Goal: Entertainment & Leisure: Consume media (video, audio)

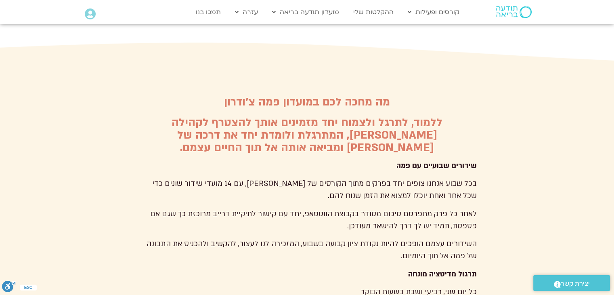
scroll to position [2128, 0]
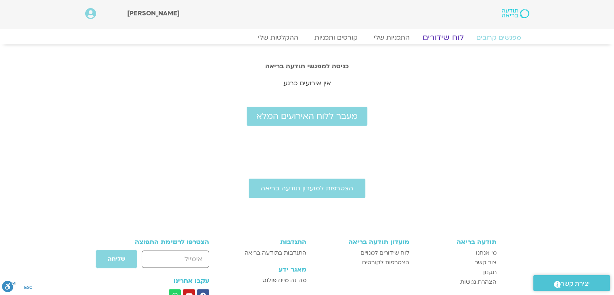
click at [447, 36] on link "לוח שידורים" at bounding box center [442, 38] width 61 height 10
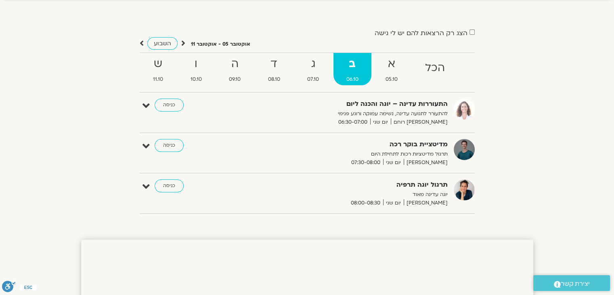
scroll to position [48, 0]
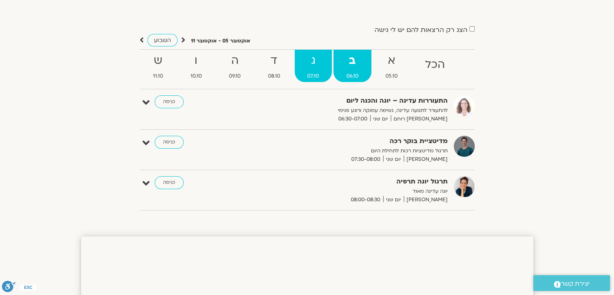
click at [316, 61] on strong "ג" at bounding box center [314, 61] width 38 height 18
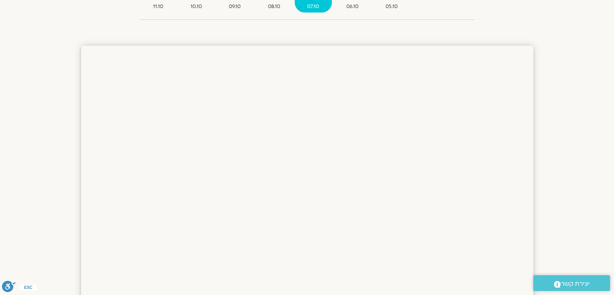
scroll to position [24, 0]
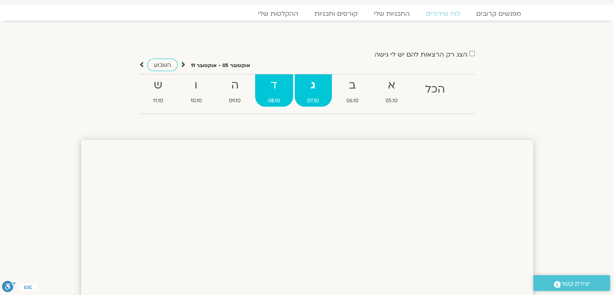
click at [278, 84] on strong "ד" at bounding box center [274, 85] width 38 height 18
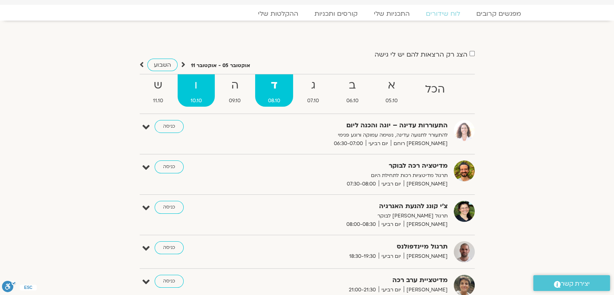
click at [193, 86] on strong "ו" at bounding box center [196, 85] width 37 height 18
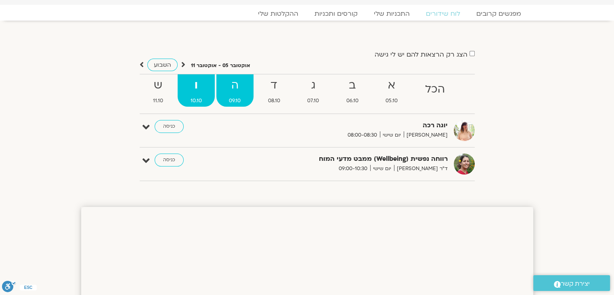
click at [231, 88] on strong "ה" at bounding box center [235, 85] width 38 height 18
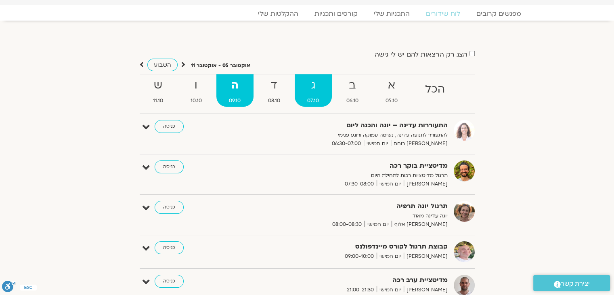
click at [312, 86] on strong "ג" at bounding box center [314, 85] width 38 height 18
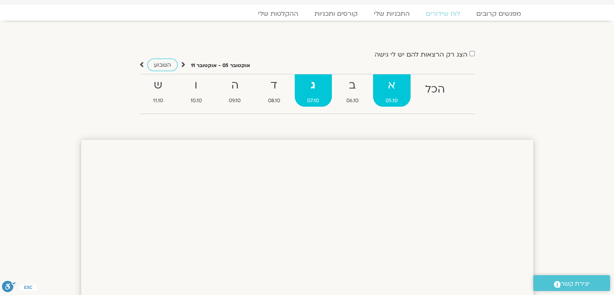
click at [395, 88] on strong "א" at bounding box center [392, 85] width 38 height 18
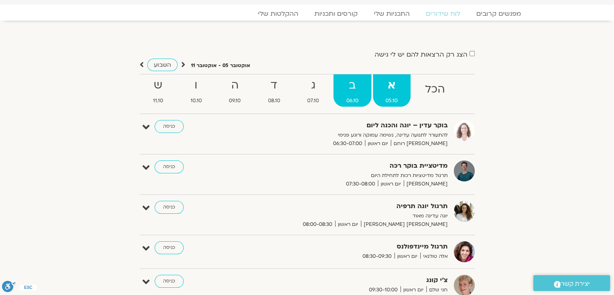
click at [349, 89] on strong "ב" at bounding box center [352, 85] width 38 height 18
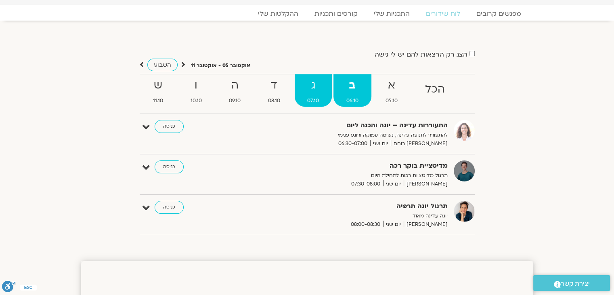
click at [314, 82] on strong "ג" at bounding box center [314, 85] width 38 height 18
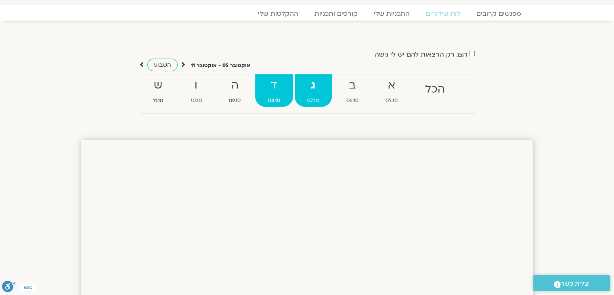
click at [278, 82] on strong "ד" at bounding box center [274, 85] width 38 height 18
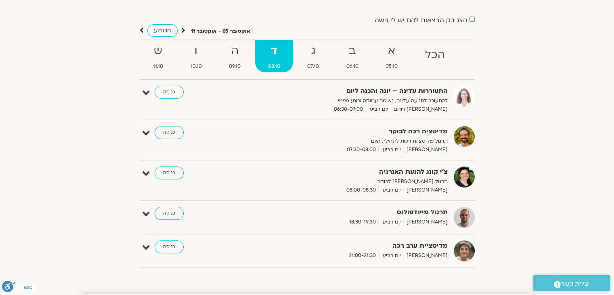
scroll to position [66, 0]
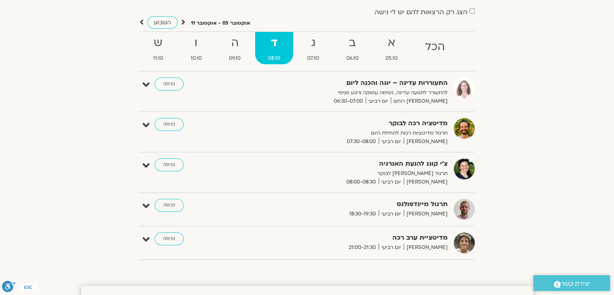
click at [255, 32] on link "ד 08.10" at bounding box center [274, 48] width 38 height 32
click at [249, 110] on div "התעוררות עדינה – יוגה והכנה ליום להתעורר לתנועה עדינה, נשימה עמוקה ורוגע פנימי …" at bounding box center [307, 94] width 335 height 34
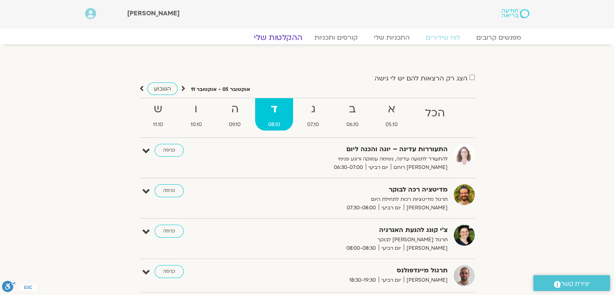
click at [289, 41] on link "ההקלטות שלי" at bounding box center [278, 38] width 68 height 10
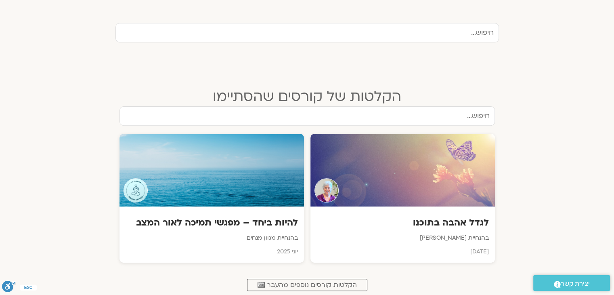
scroll to position [269, 0]
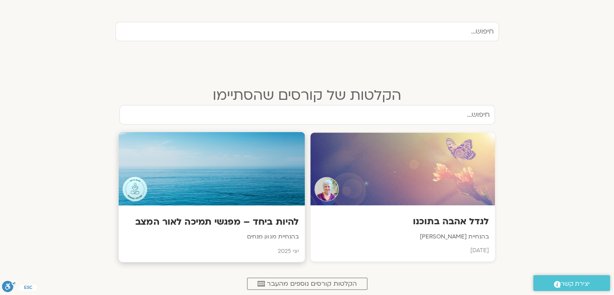
click at [207, 163] on div at bounding box center [211, 168] width 186 height 73
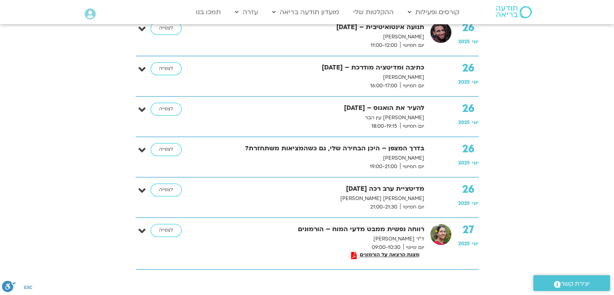
scroll to position [3434, 0]
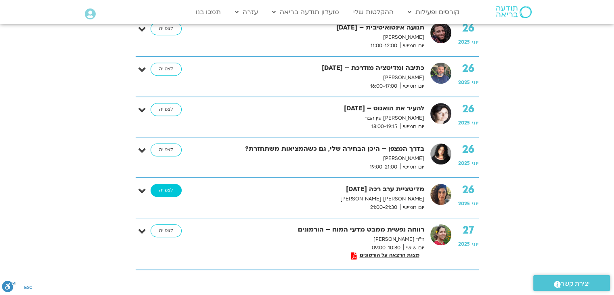
click at [165, 184] on link "לצפייה" at bounding box center [165, 190] width 31 height 13
